Goal: Check status

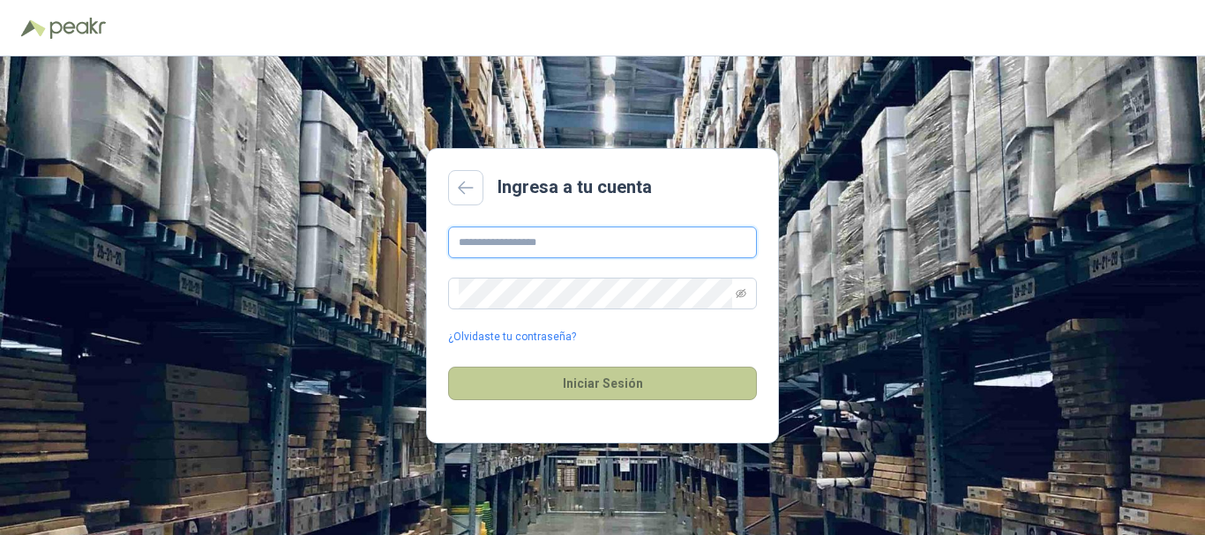
type input "**********"
click at [613, 385] on button "Iniciar Sesión" at bounding box center [602, 384] width 309 height 34
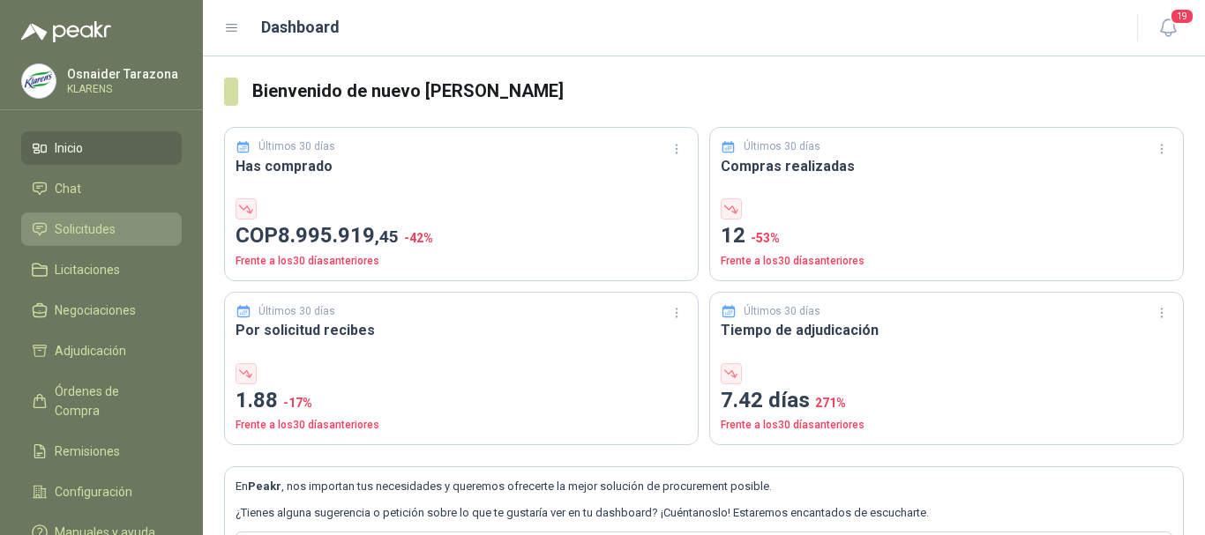
click at [89, 227] on span "Solicitudes" at bounding box center [85, 229] width 61 height 19
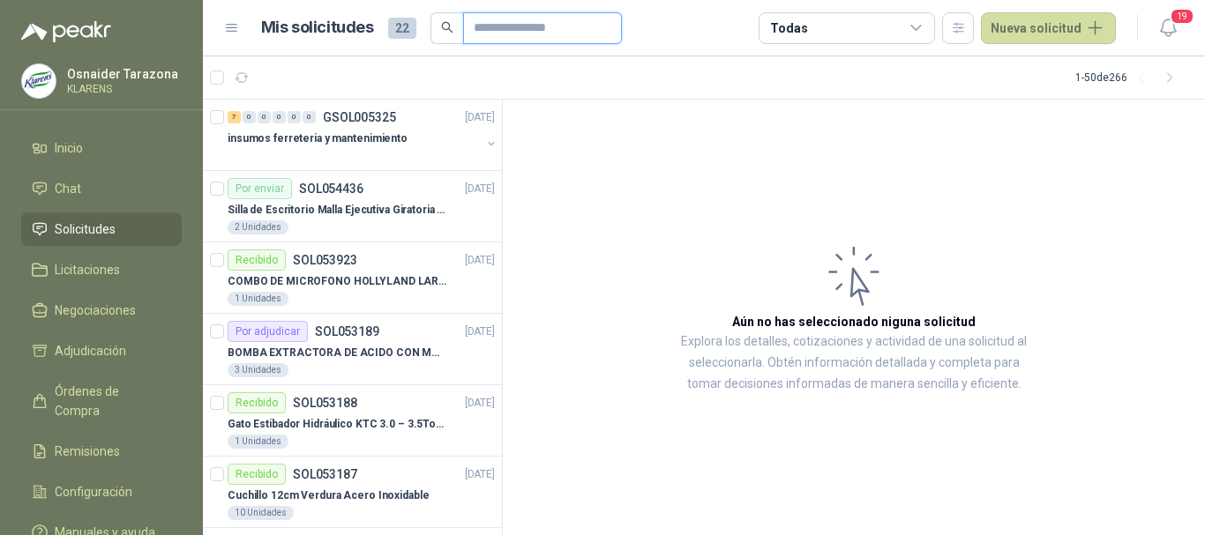
click at [526, 26] on input "text" at bounding box center [535, 28] width 123 height 30
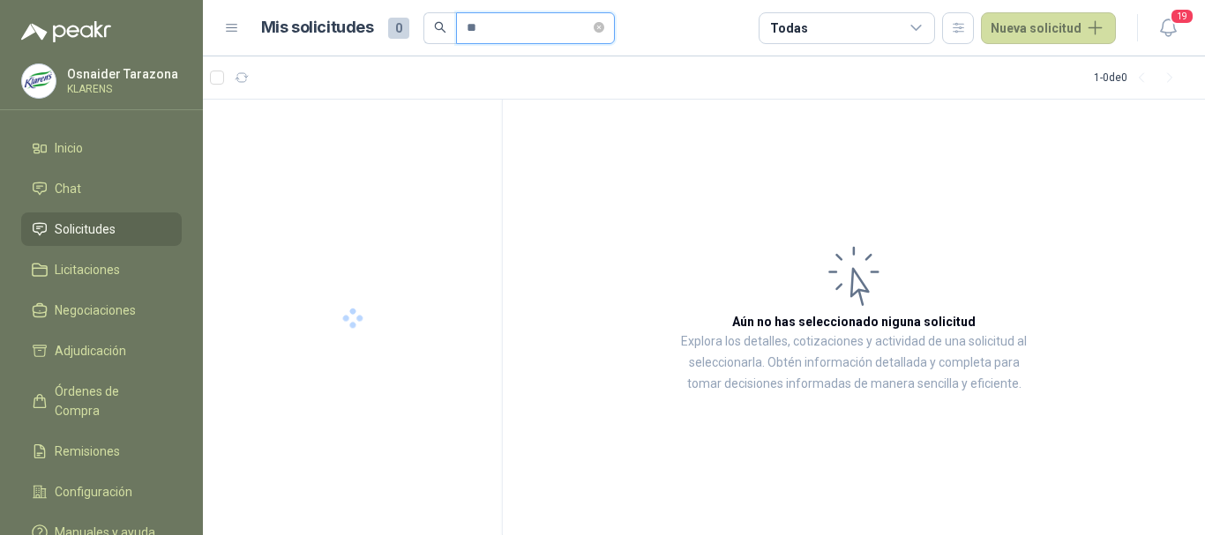
type input "*"
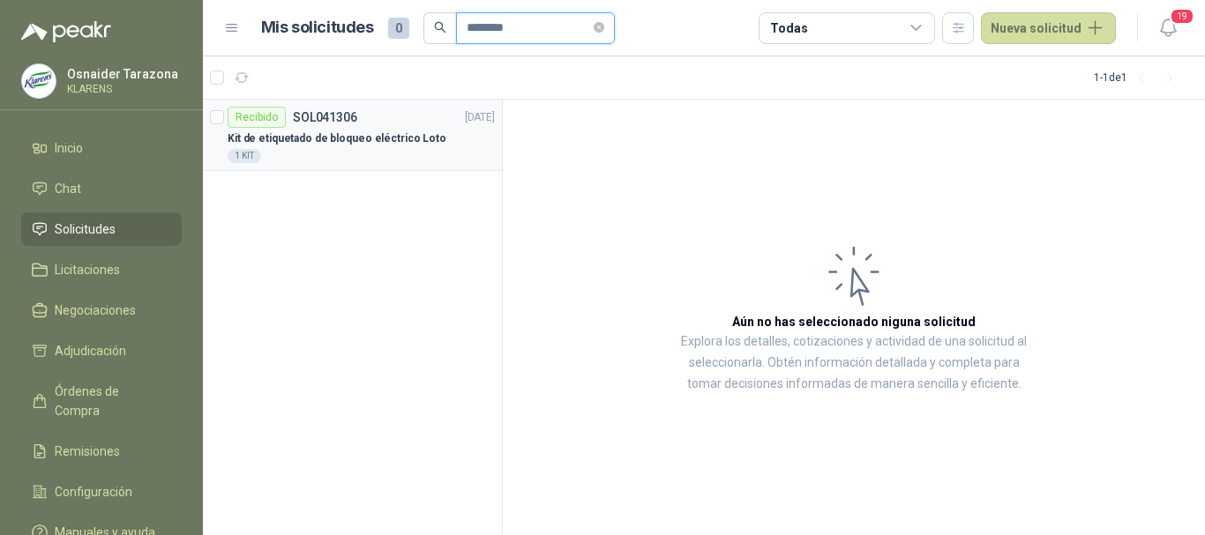
type input "********"
click at [393, 138] on p "Kit de etiquetado de bloqueo eléctrico Loto" at bounding box center [337, 139] width 219 height 17
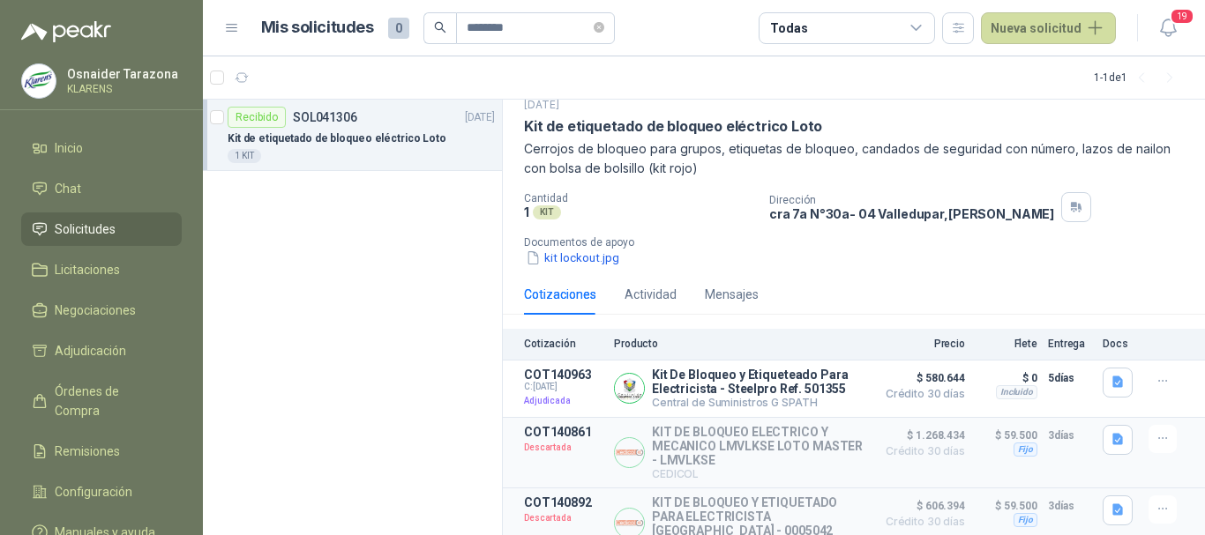
scroll to position [88, 0]
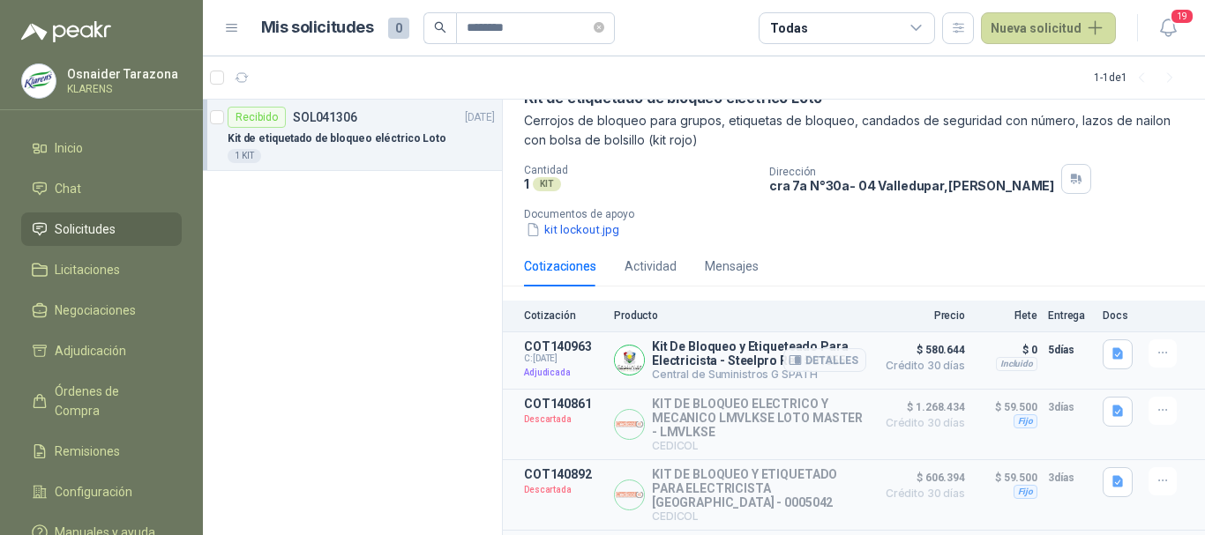
click at [856, 359] on article "COT140963 C: [DATE] Adjudicada Kit De Bloqueo y Etiqueteado Para Electricista -…" at bounding box center [854, 361] width 702 height 57
click at [787, 350] on button "Detalles" at bounding box center [824, 360] width 83 height 24
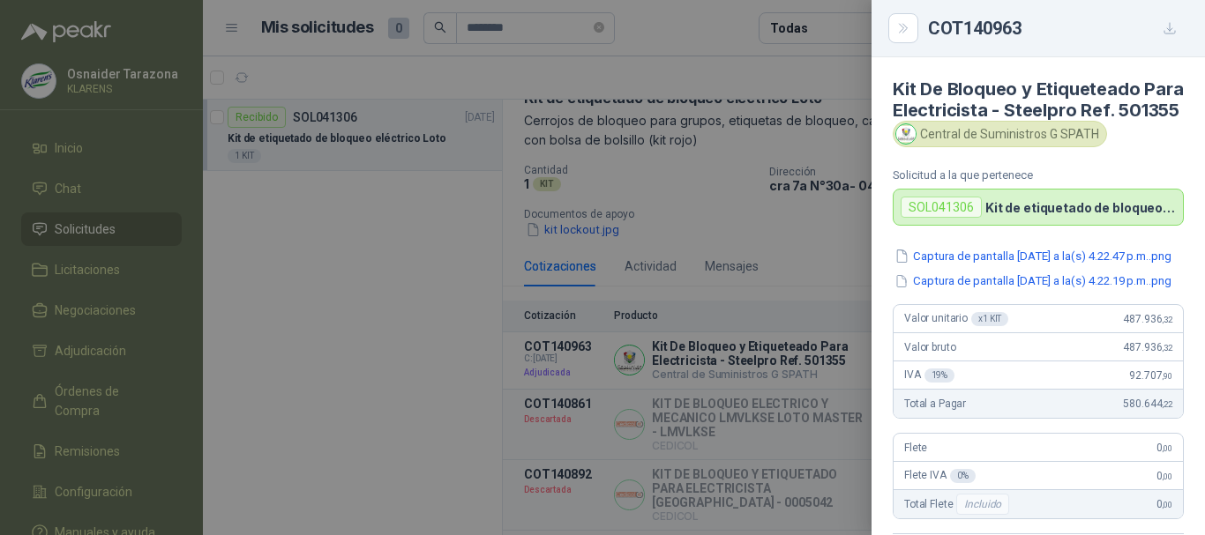
scroll to position [485, 0]
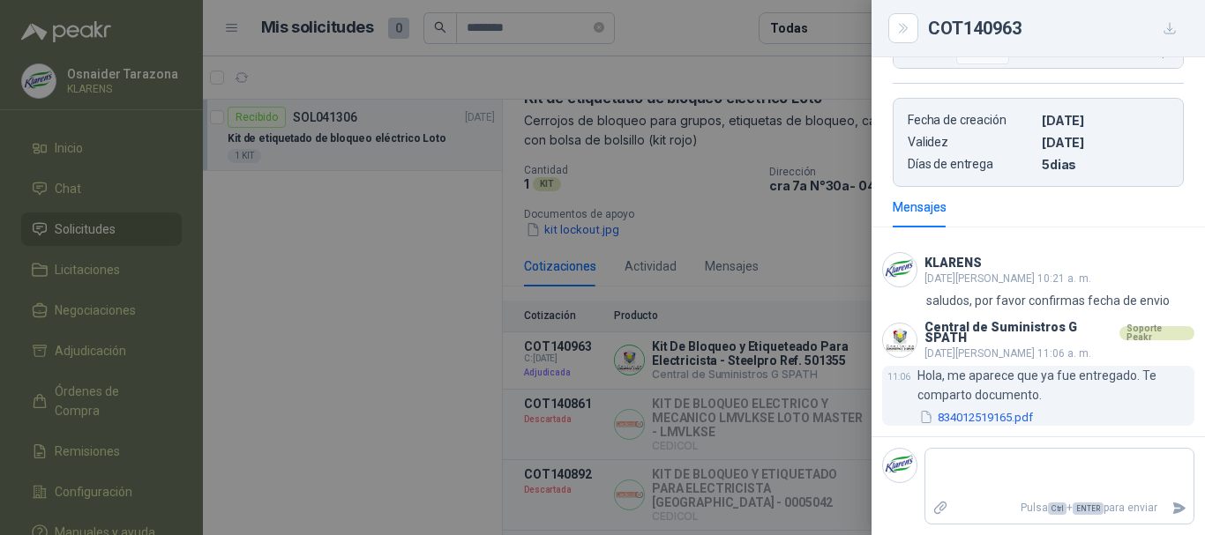
click at [1005, 415] on div "Hola, me aparece que ya fue entregado. Te comparto documento. 834012519165.pdf" at bounding box center [1055, 396] width 277 height 61
click at [1005, 418] on button "834012519165.pdf" at bounding box center [975, 417] width 117 height 19
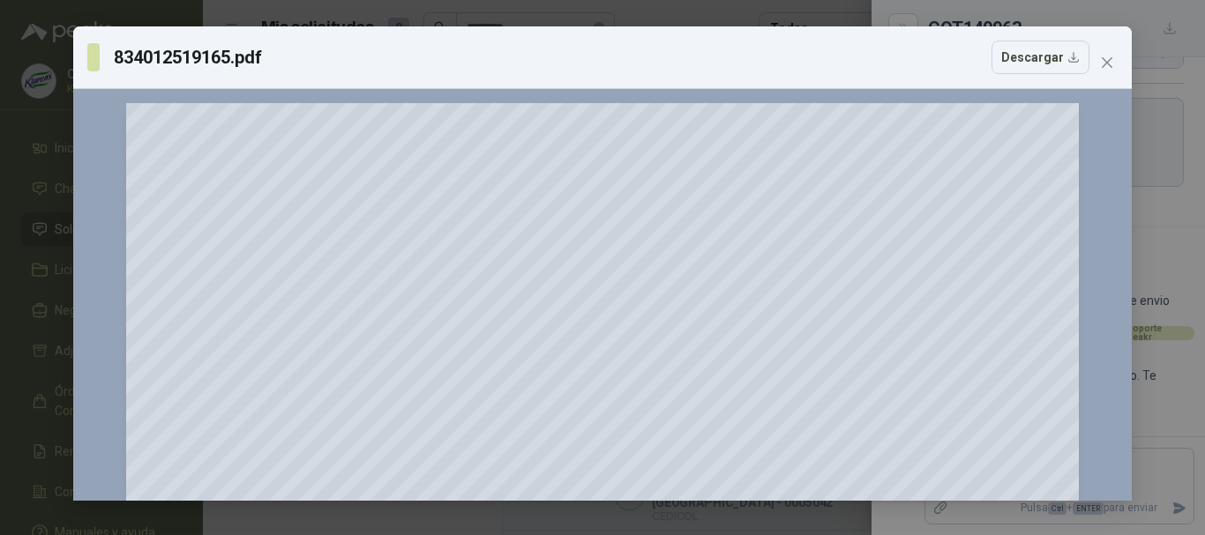
click at [0, 106] on div "834012519165.pdf Descargar 150 %" at bounding box center [602, 267] width 1205 height 535
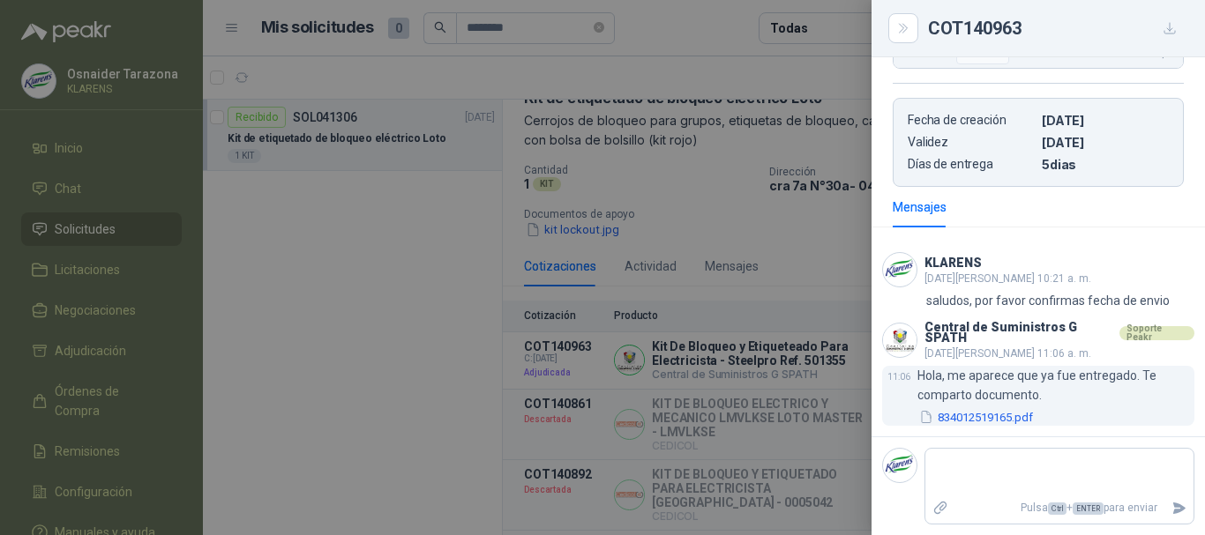
click at [956, 417] on button "834012519165.pdf" at bounding box center [975, 417] width 117 height 19
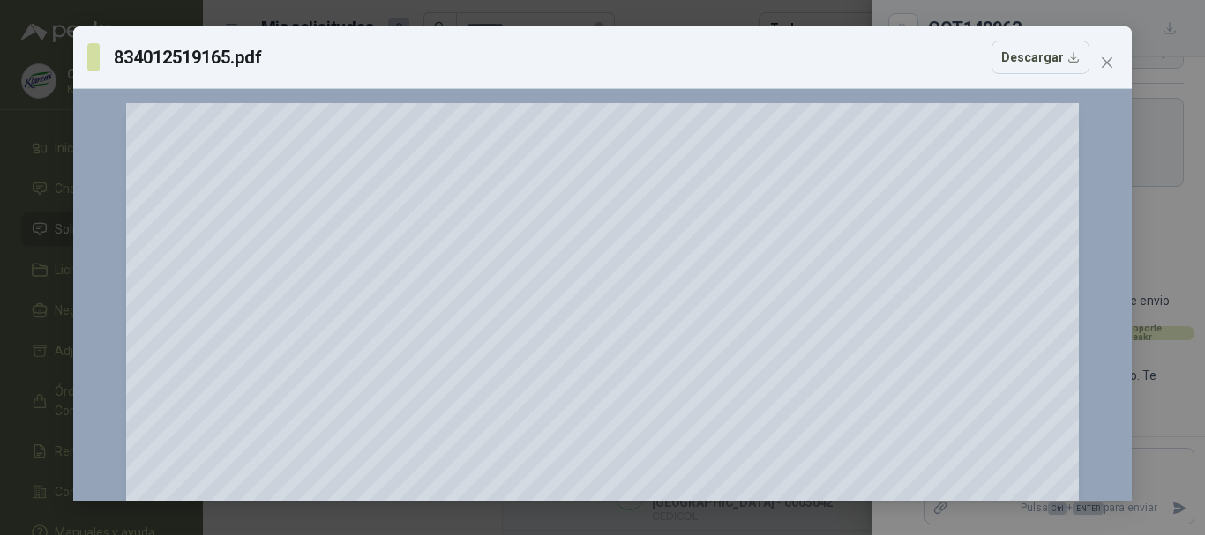
click at [0, 176] on div "834012519165.pdf Descargar 150 %" at bounding box center [602, 267] width 1205 height 535
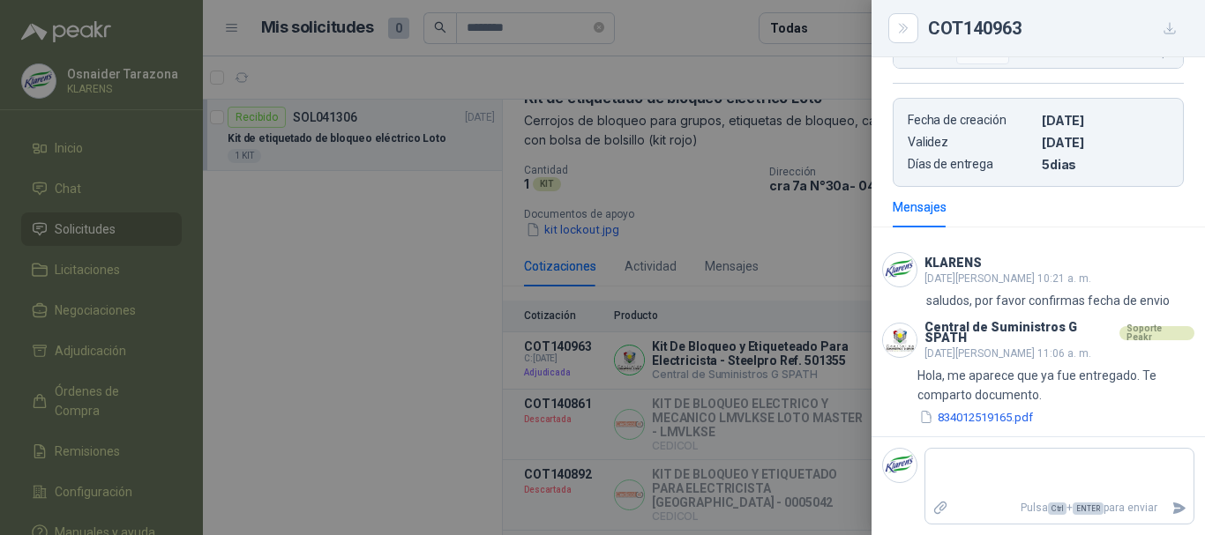
click at [722, 273] on div at bounding box center [602, 267] width 1205 height 535
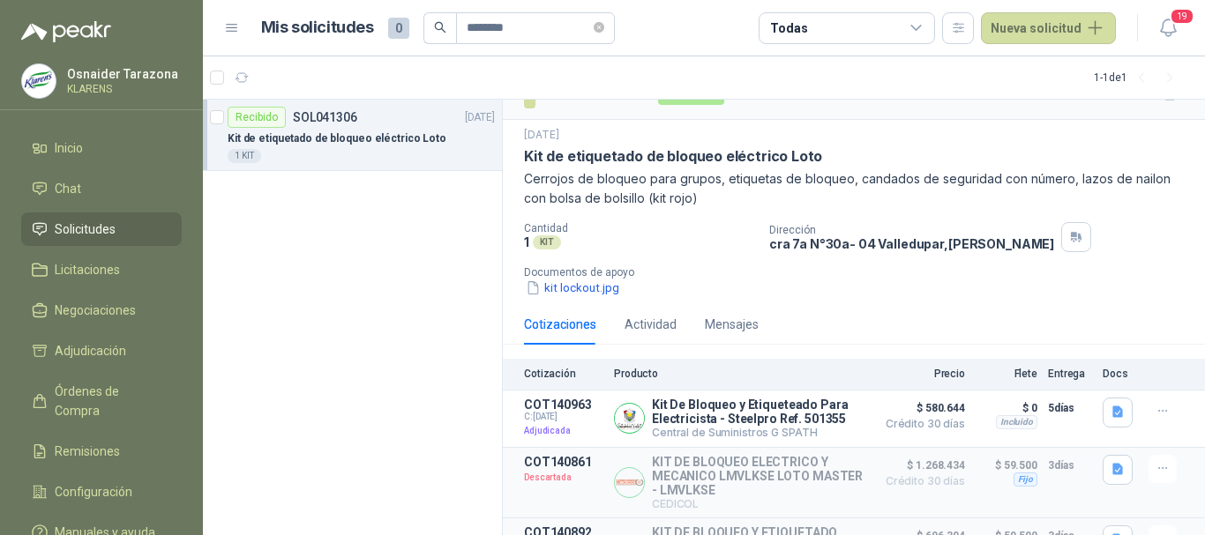
scroll to position [0, 0]
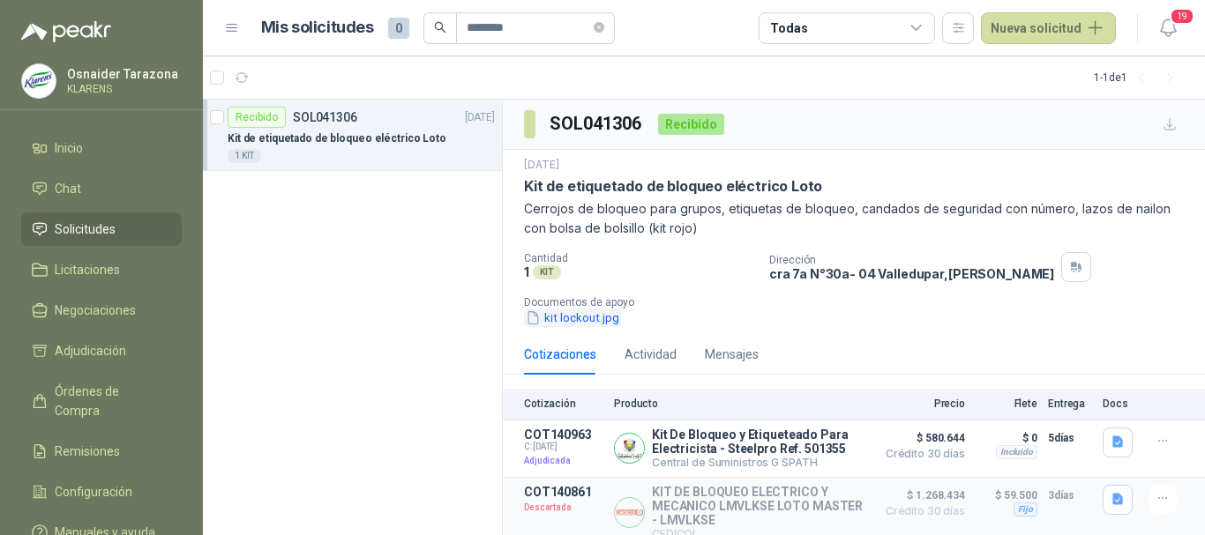
click at [531, 313] on icon "button" at bounding box center [533, 317] width 15 height 15
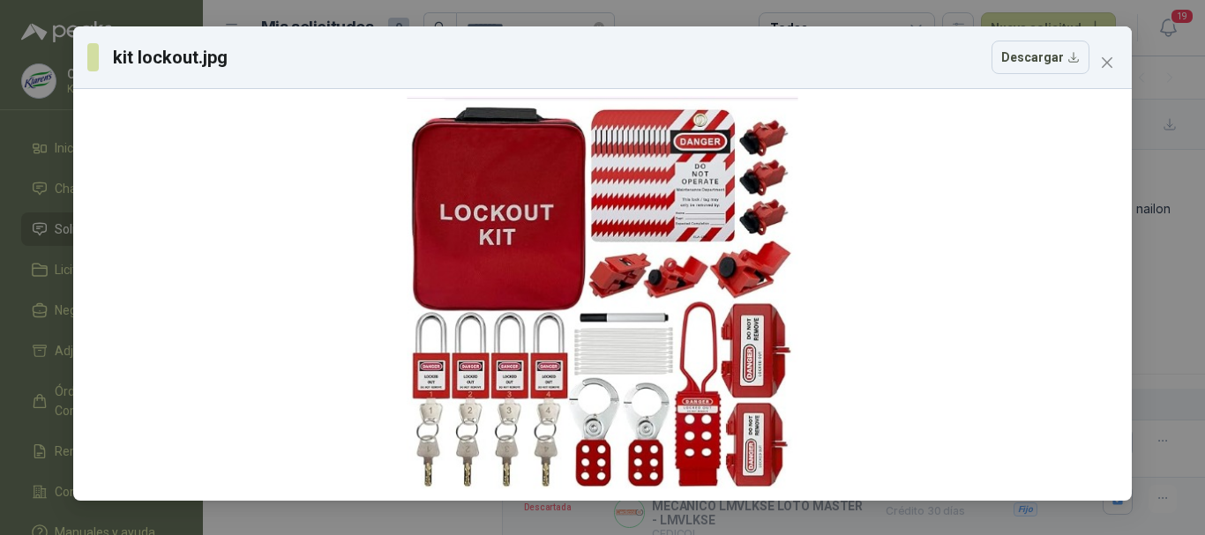
click at [0, 103] on div "kit lockout.jpg Descargar" at bounding box center [602, 267] width 1205 height 535
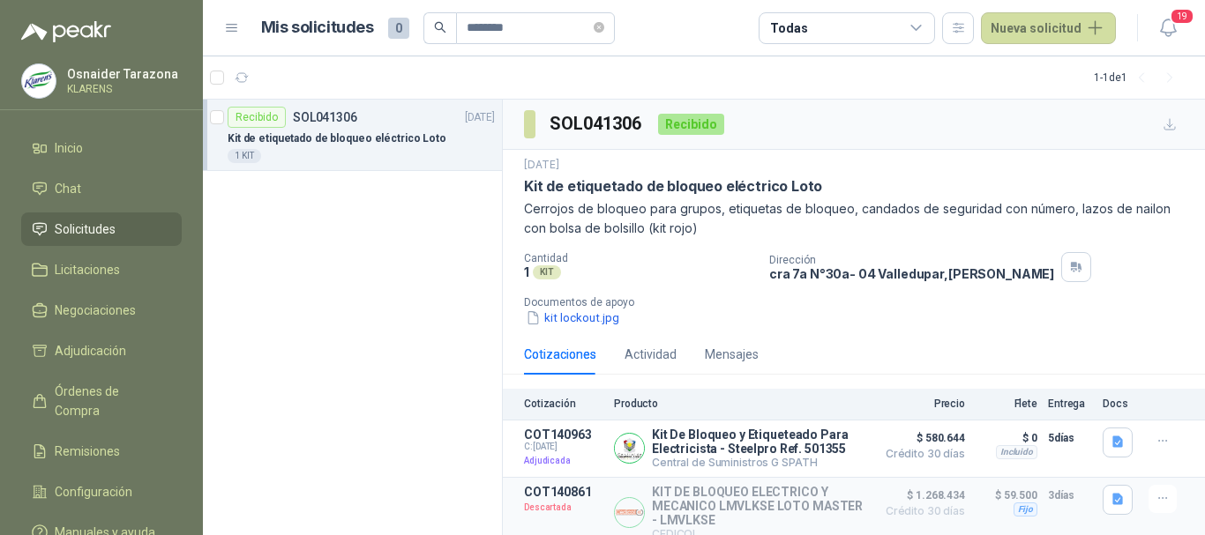
click at [152, 231] on li "Solicitudes" at bounding box center [101, 229] width 139 height 19
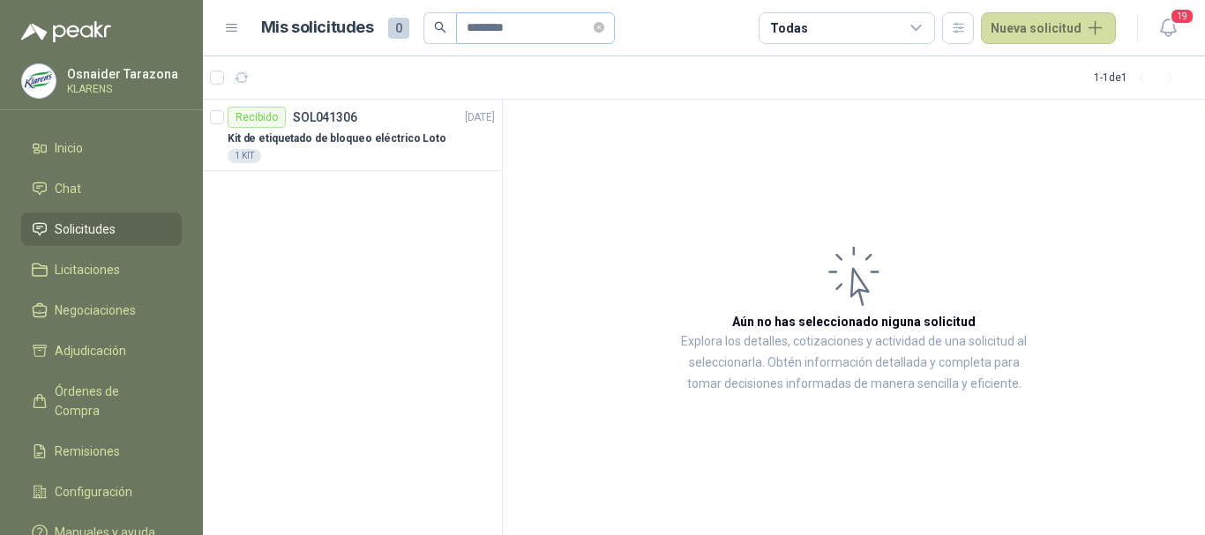
click at [615, 23] on span "********" at bounding box center [535, 28] width 159 height 32
click at [615, 33] on span "********" at bounding box center [535, 28] width 159 height 32
click at [614, 29] on span "********" at bounding box center [535, 28] width 159 height 32
click at [604, 25] on icon "close-circle" at bounding box center [599, 27] width 11 height 11
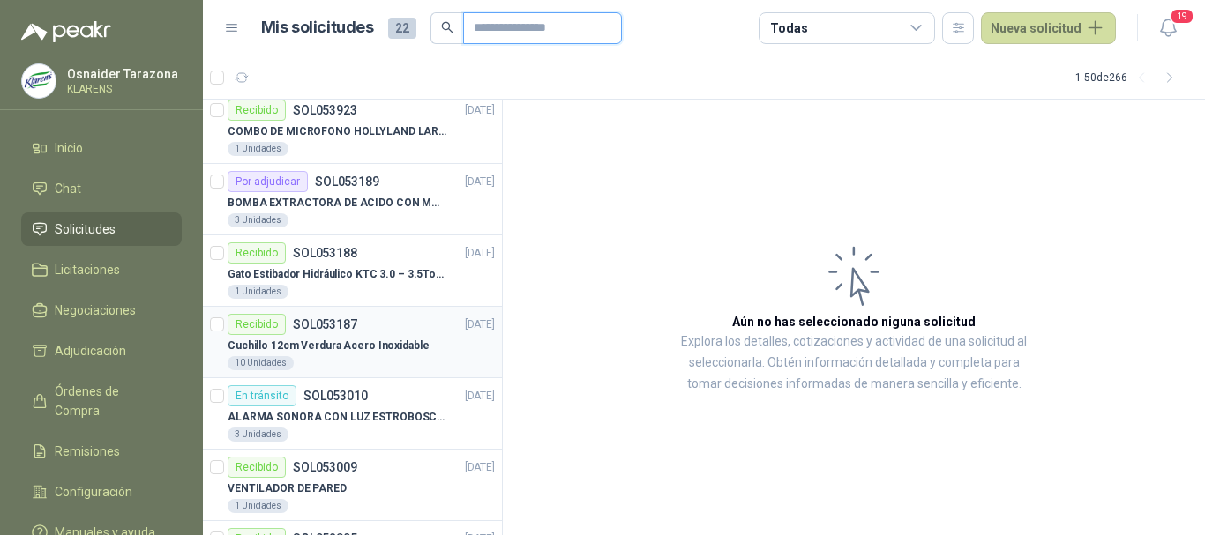
scroll to position [176, 0]
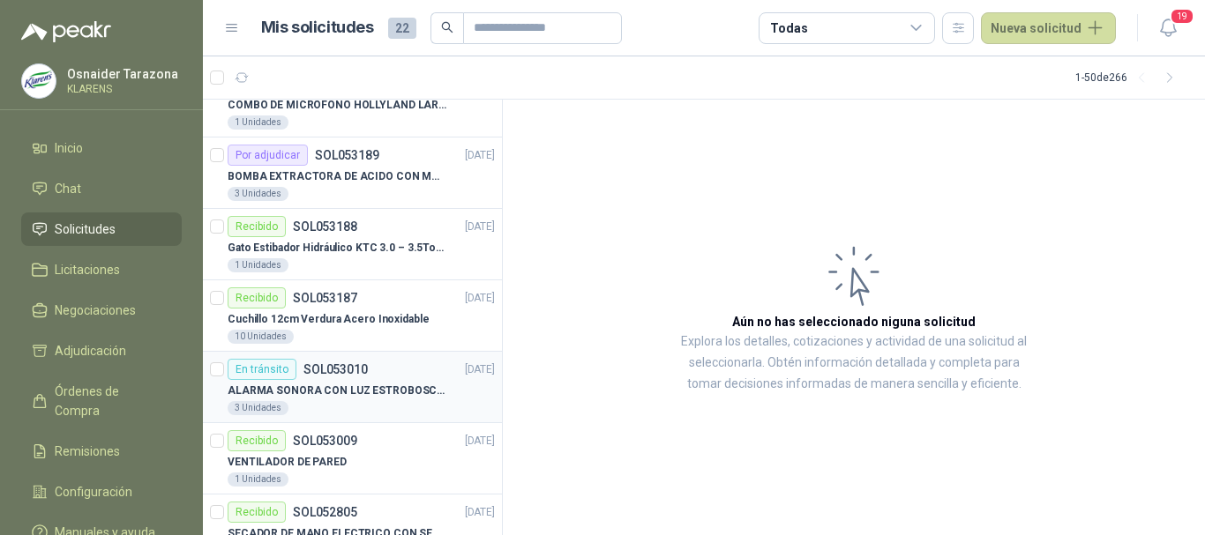
click at [371, 374] on div "En tránsito SOL053010 [DATE]" at bounding box center [361, 369] width 267 height 21
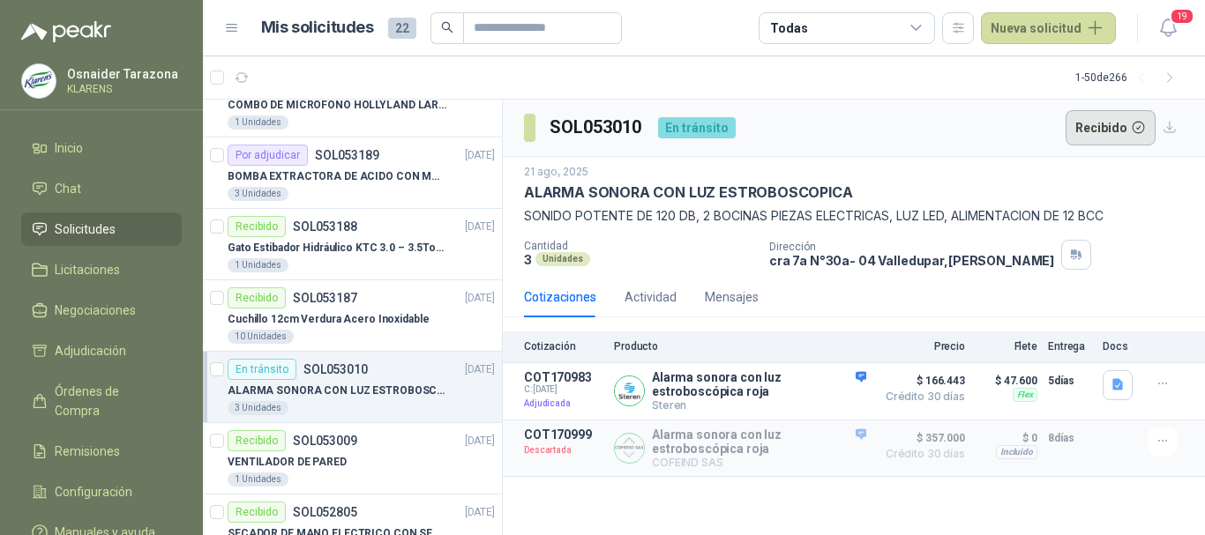
click at [1119, 132] on button "Recibido" at bounding box center [1110, 127] width 91 height 35
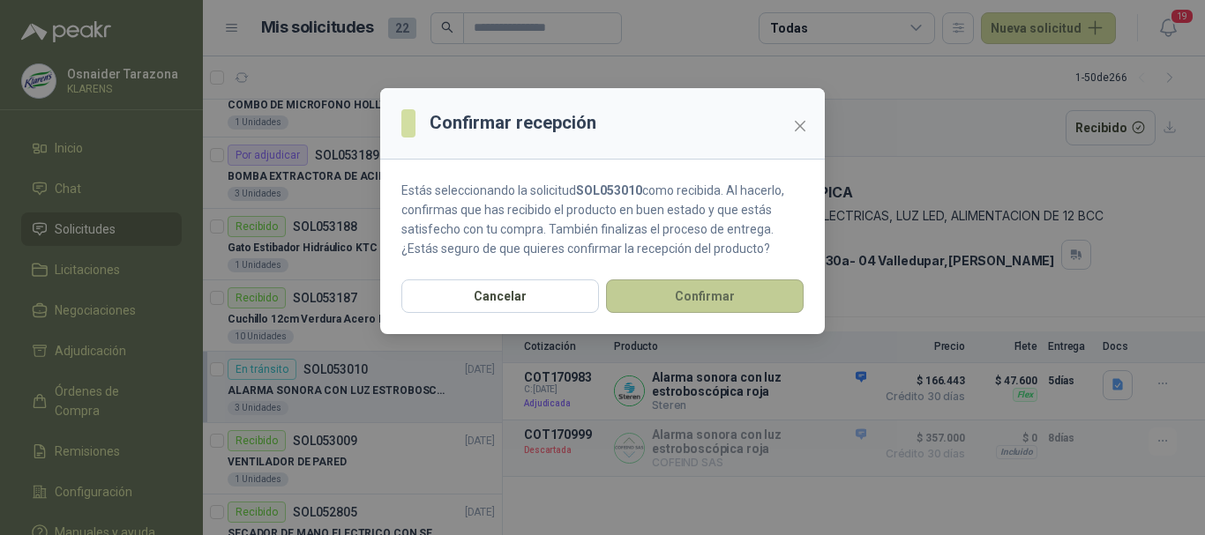
click at [788, 299] on button "Confirmar" at bounding box center [705, 297] width 198 height 34
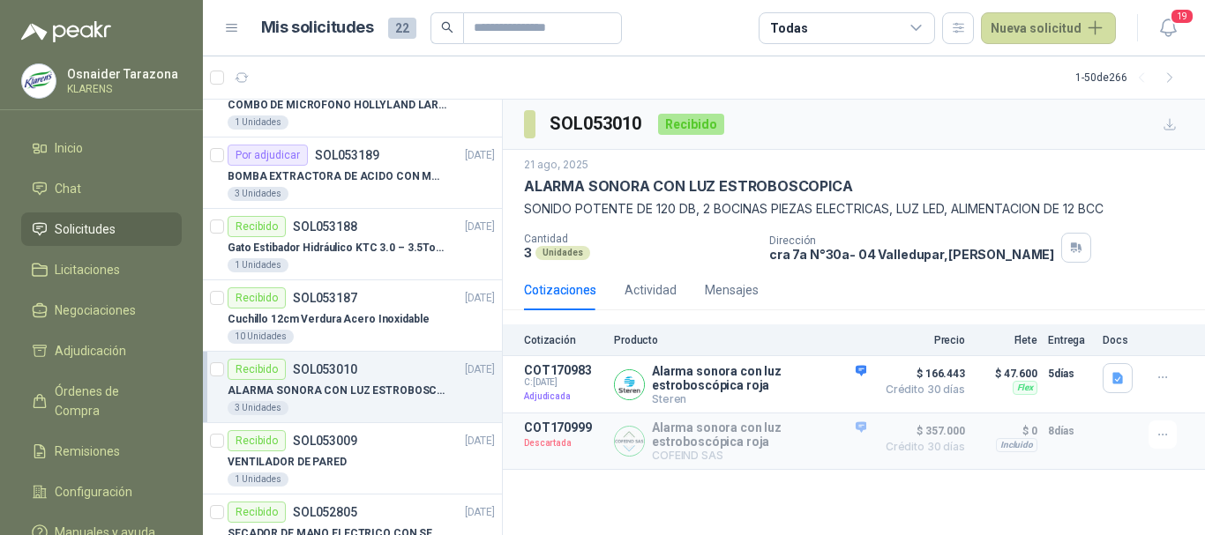
click at [106, 224] on span "Solicitudes" at bounding box center [85, 229] width 61 height 19
